Goal: Information Seeking & Learning: Understand process/instructions

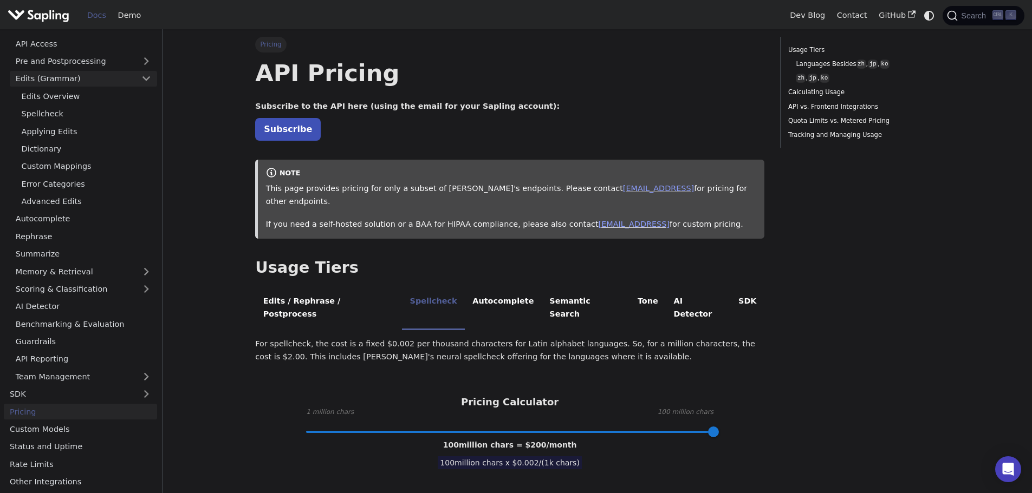
scroll to position [31, 0]
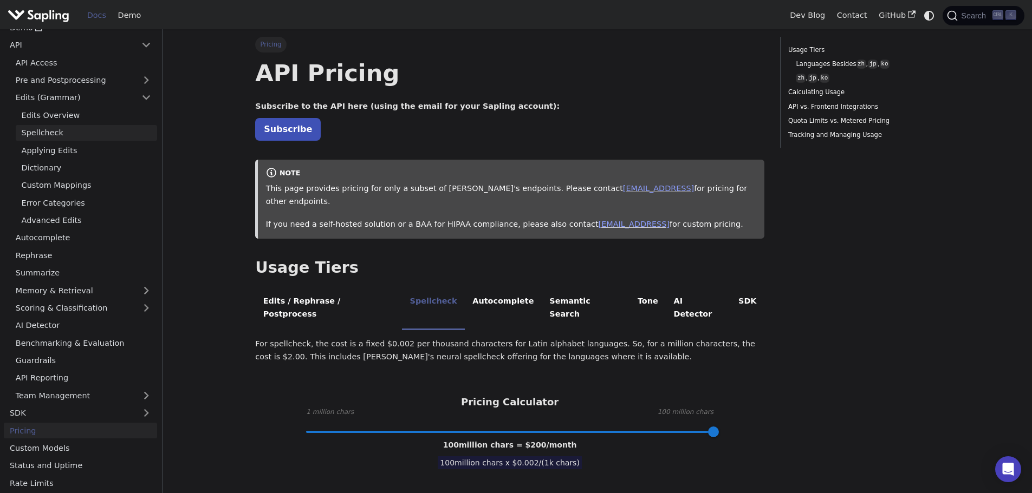
click at [57, 131] on link "Spellcheck" at bounding box center [86, 133] width 141 height 16
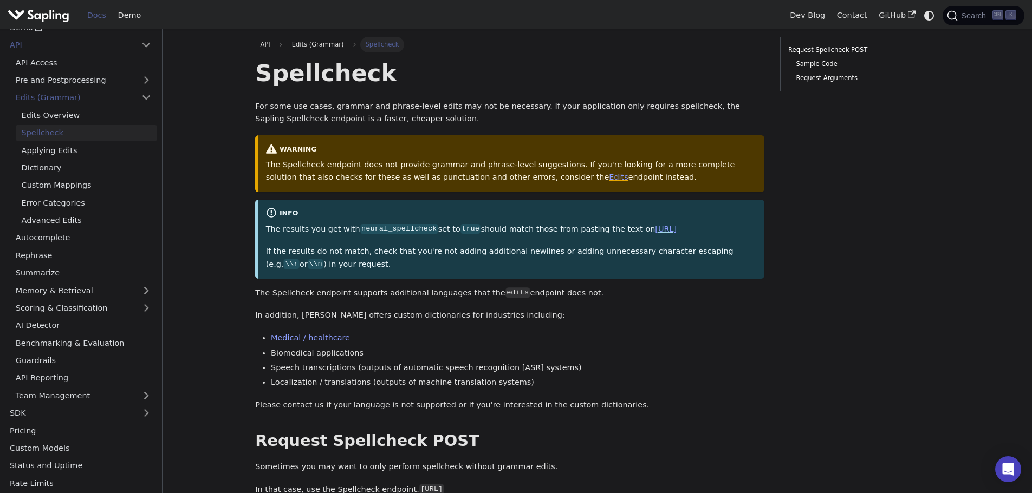
drag, startPoint x: 311, startPoint y: 165, endPoint x: 754, endPoint y: 179, distance: 443.2
click at [754, 179] on p "The Spellcheck endpoint does not provide grammar and phrase-level suggestions. …" at bounding box center [511, 172] width 491 height 26
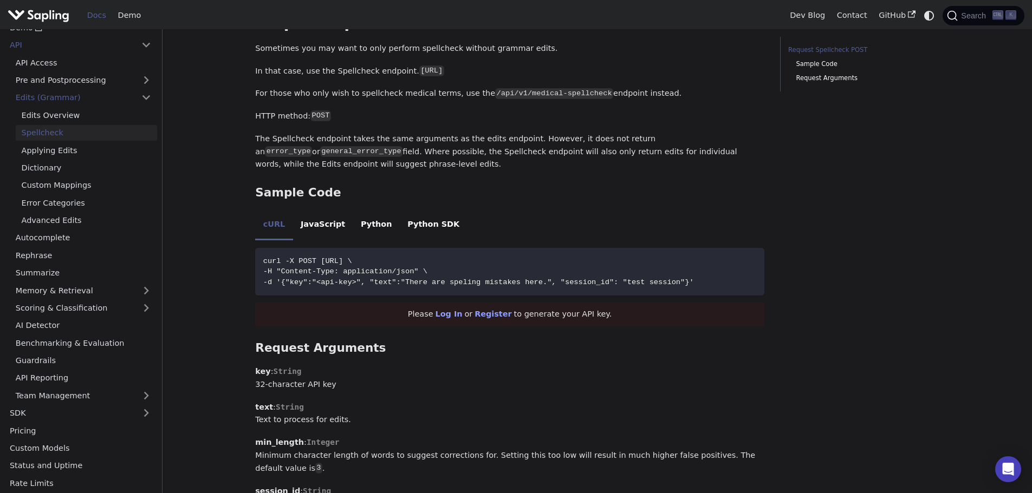
scroll to position [433, 0]
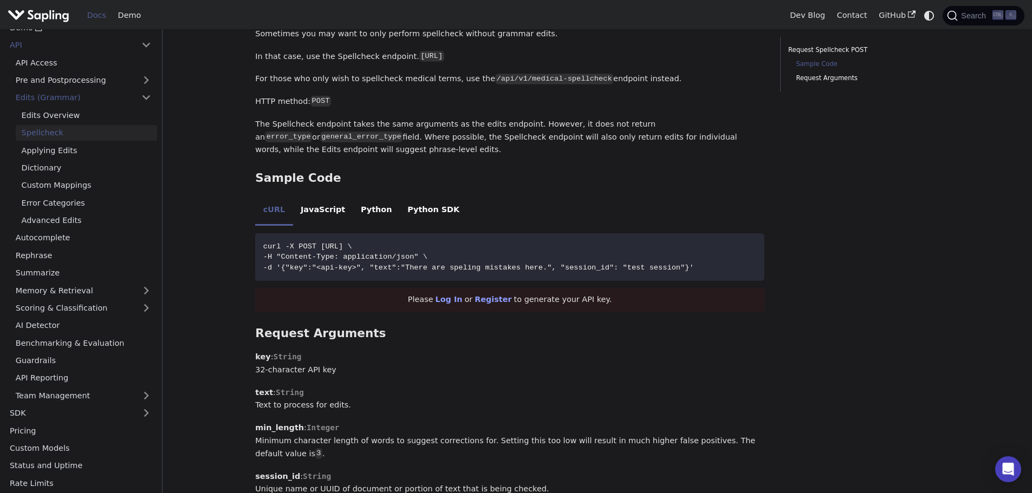
drag, startPoint x: 654, startPoint y: 194, endPoint x: 561, endPoint y: 190, distance: 93.2
click at [561, 190] on div "Spellcheck For some use cases, grammar and phrase-level edits may not be necess…" at bounding box center [509, 499] width 509 height 1749
click at [303, 210] on li "JavaScript" at bounding box center [323, 211] width 60 height 30
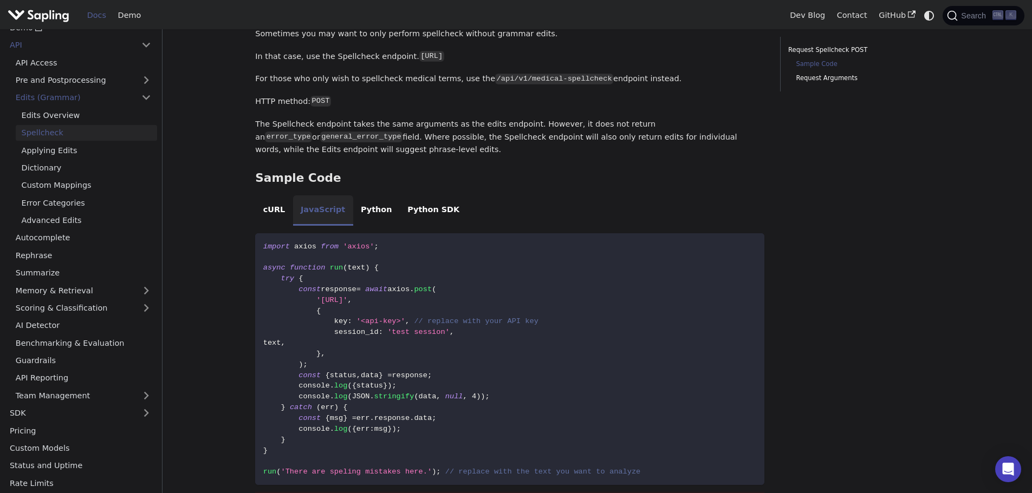
scroll to position [487, 0]
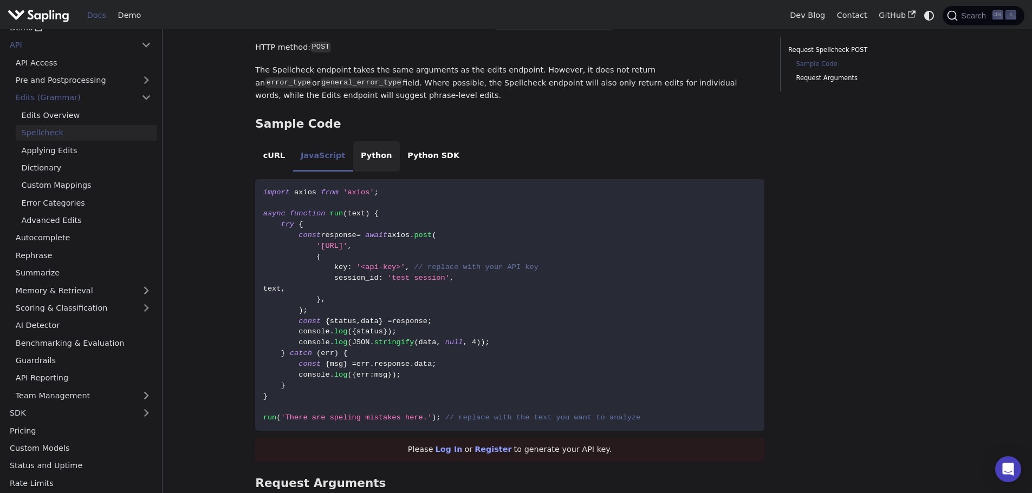
click at [353, 158] on li "Python" at bounding box center [376, 156] width 47 height 30
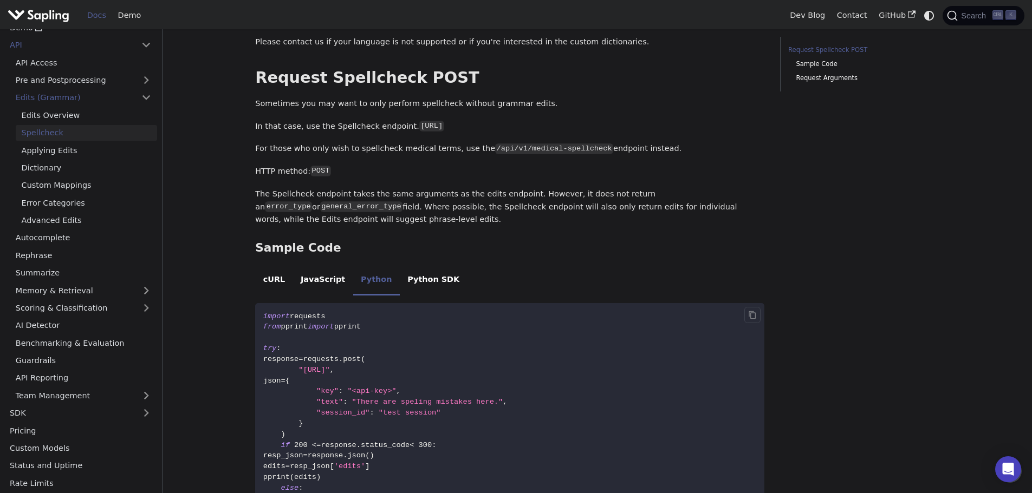
scroll to position [354, 0]
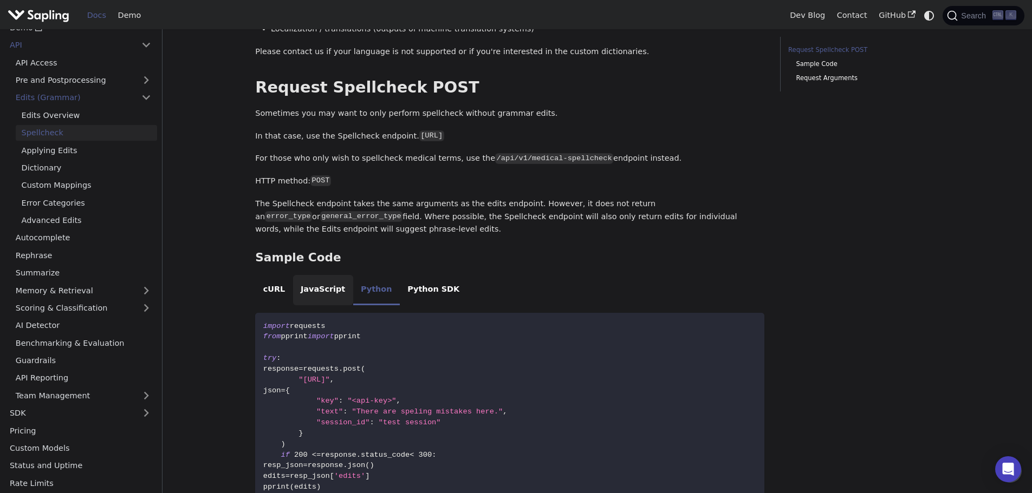
click at [307, 294] on li "JavaScript" at bounding box center [323, 290] width 60 height 30
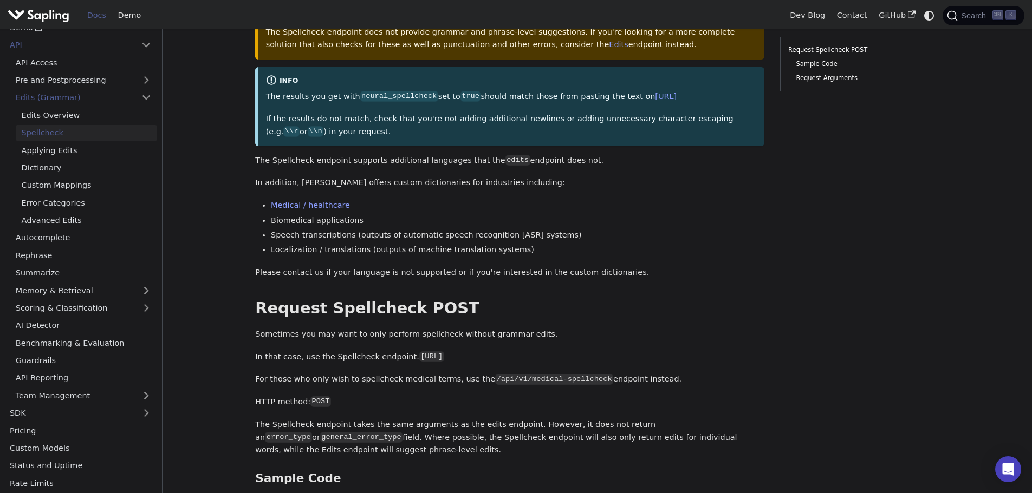
scroll to position [0, 0]
